Goal: Complete application form

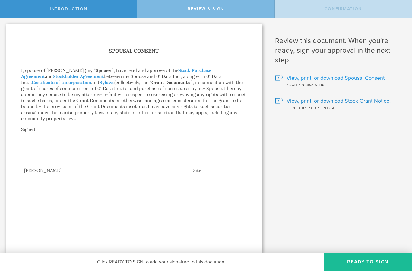
click at [370, 81] on span "View, print, or download Spousal Consent" at bounding box center [335, 78] width 98 height 8
click at [357, 104] on span "View, print, or download Stock Grant Notice." at bounding box center [338, 101] width 104 height 8
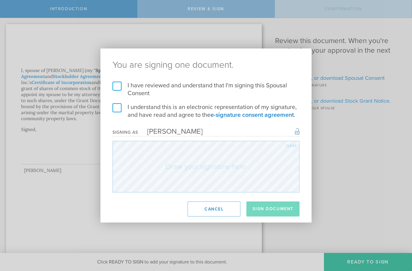
click input "I have reviewed and understand that I'm signing this Spousal Consent" at bounding box center [0, 0] width 0 height 0
click at [118, 87] on label "I have reviewed and understand that I'm signing this Spousal Consent" at bounding box center [205, 90] width 187 height 16
click input "I understand this is an electronic representation of my signature, and have rea…" at bounding box center [0, 0] width 0 height 0
click at [119, 106] on label "I understand this is an electronic representation of my signature, and have rea…" at bounding box center [205, 111] width 187 height 16
click at [292, 147] on div "Clear" at bounding box center [290, 146] width 11 height 4
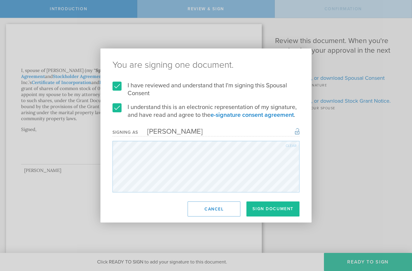
click at [292, 148] on div "Clear" at bounding box center [290, 146] width 11 height 4
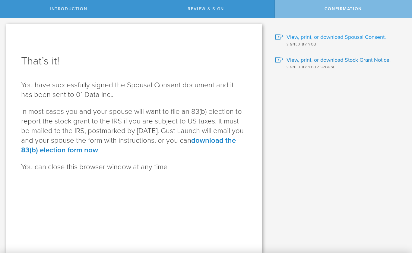
click at [347, 39] on span "View, print, or download Spousal Consent." at bounding box center [335, 37] width 99 height 8
click at [364, 63] on span "View, print, or download Stock Grant Notice." at bounding box center [338, 60] width 104 height 8
click at [361, 59] on span "View, print, or download Stock Grant Notice." at bounding box center [338, 60] width 104 height 8
